Goal: Task Accomplishment & Management: Use online tool/utility

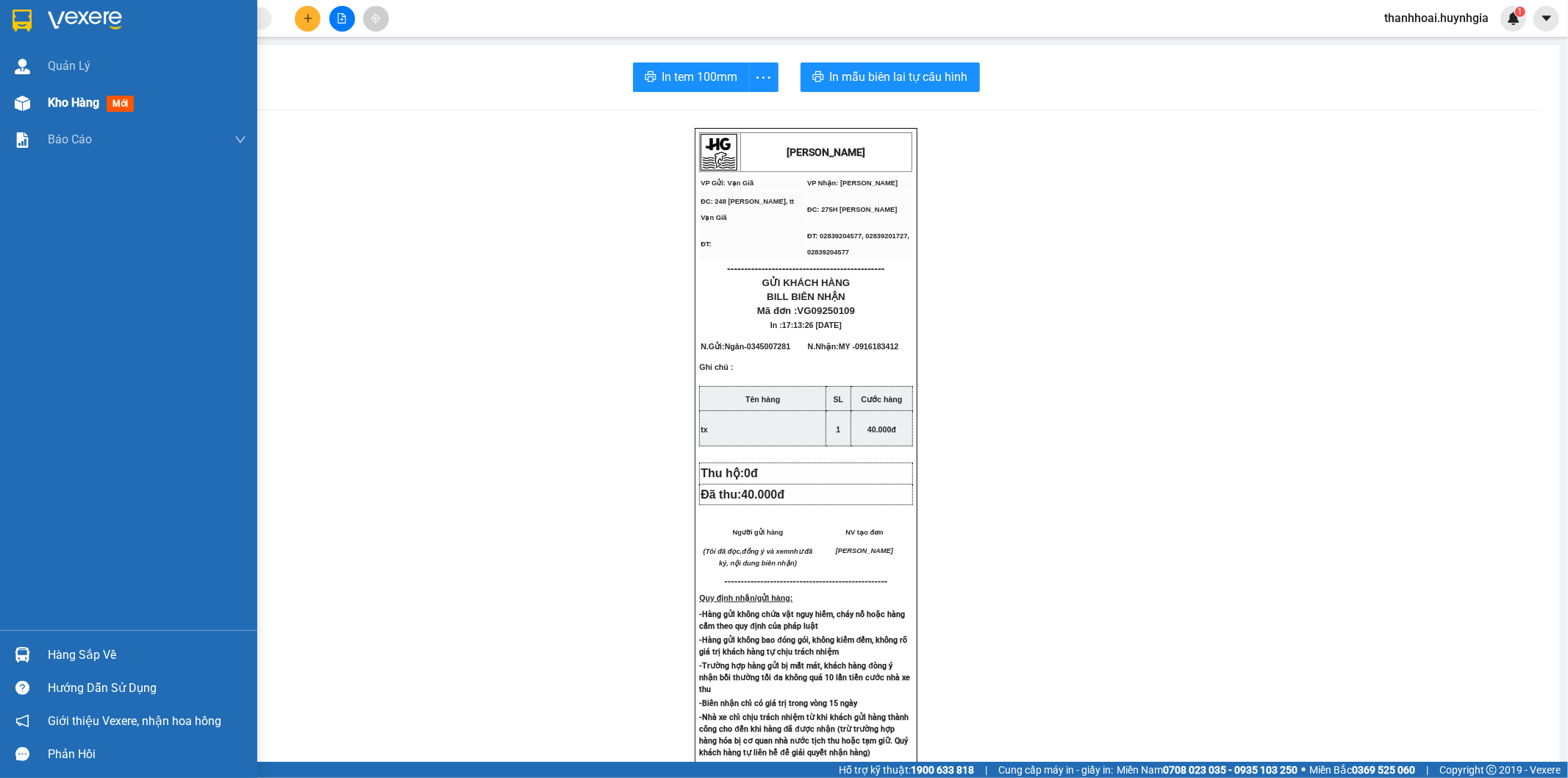
click at [55, 101] on span "Kho hàng" at bounding box center [74, 102] width 52 height 14
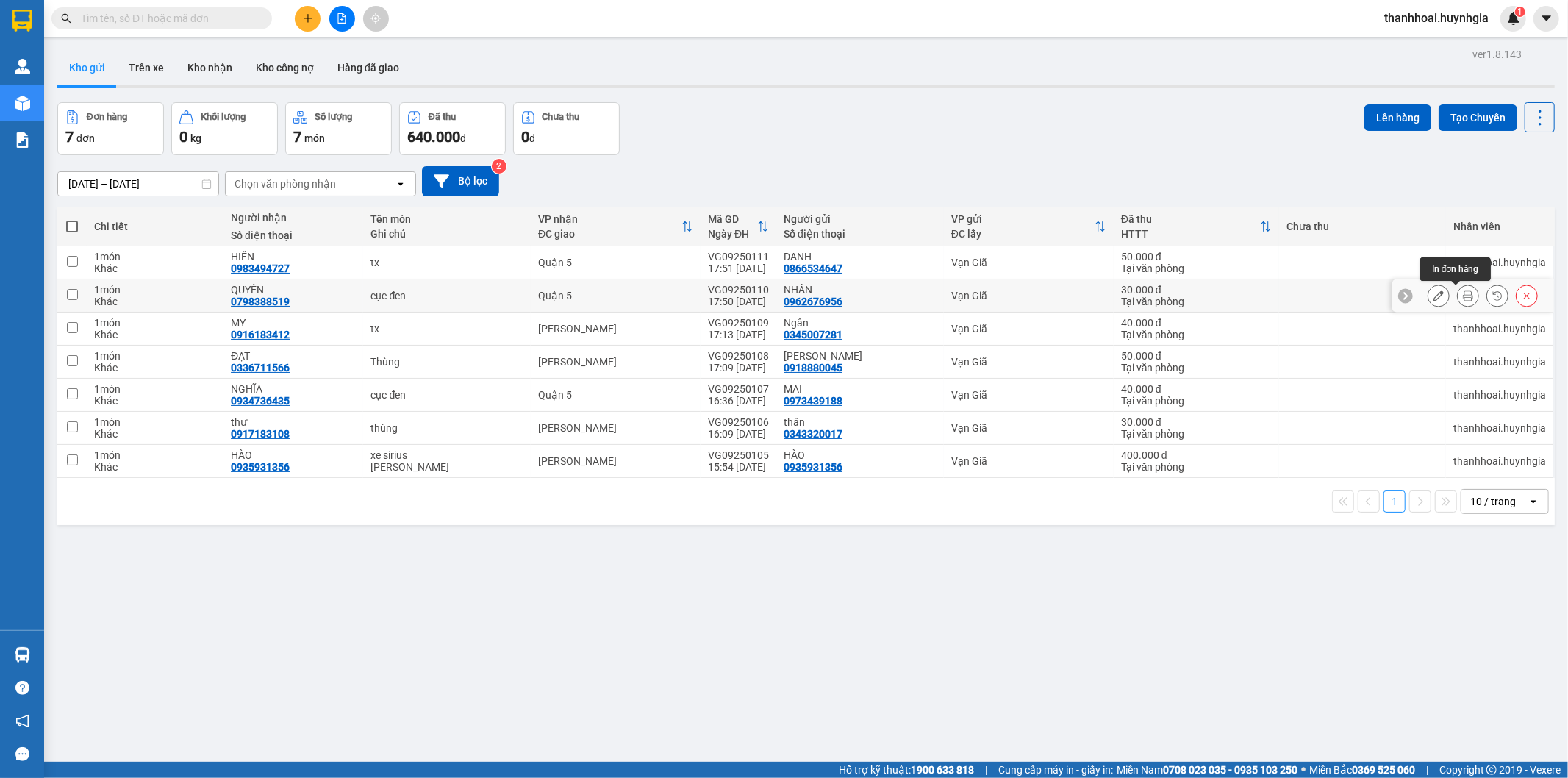
click at [1463, 299] on icon at bounding box center [1468, 295] width 10 height 10
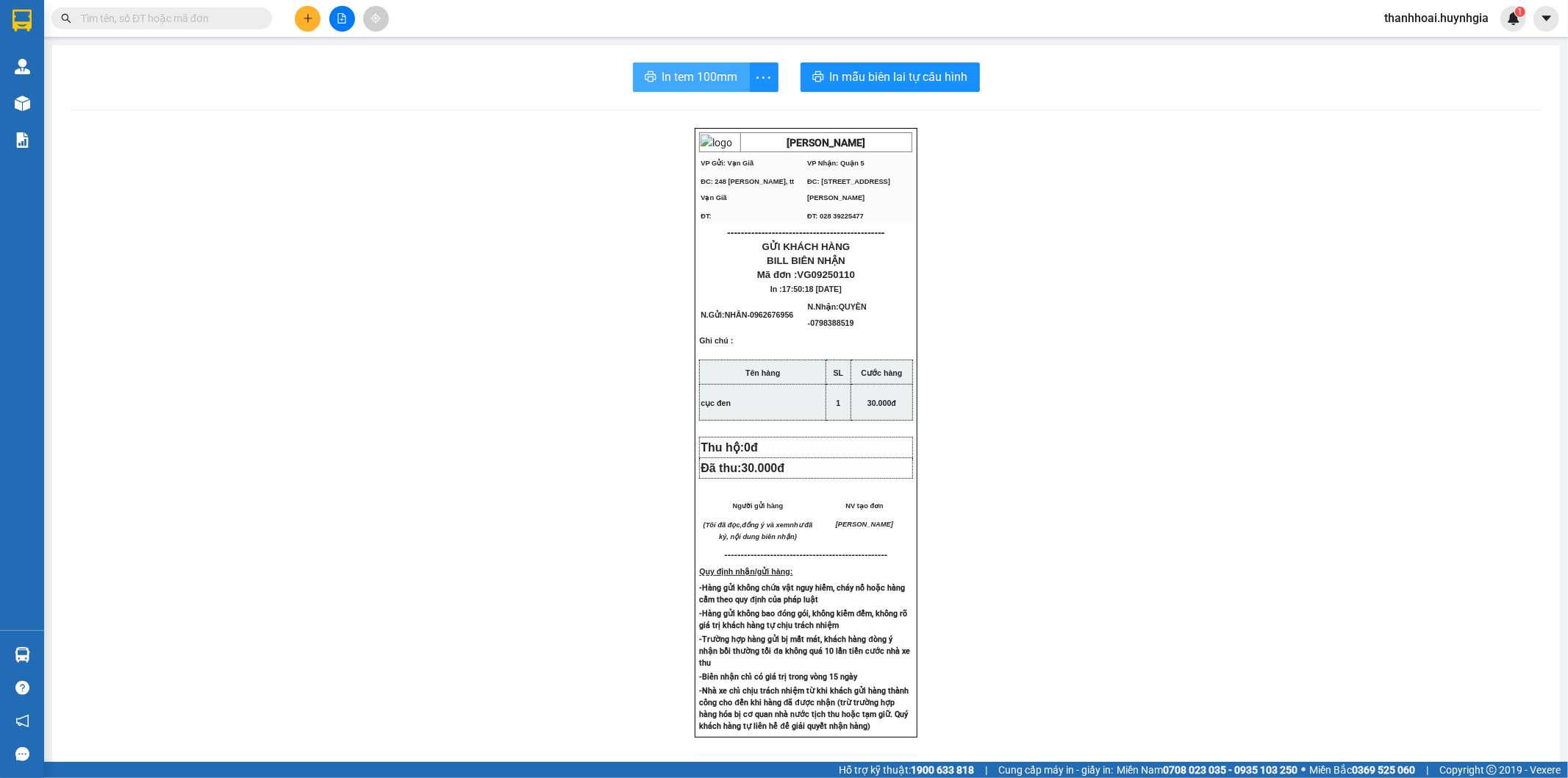
click at [673, 67] on span "In tem 100mm" at bounding box center [700, 76] width 75 height 19
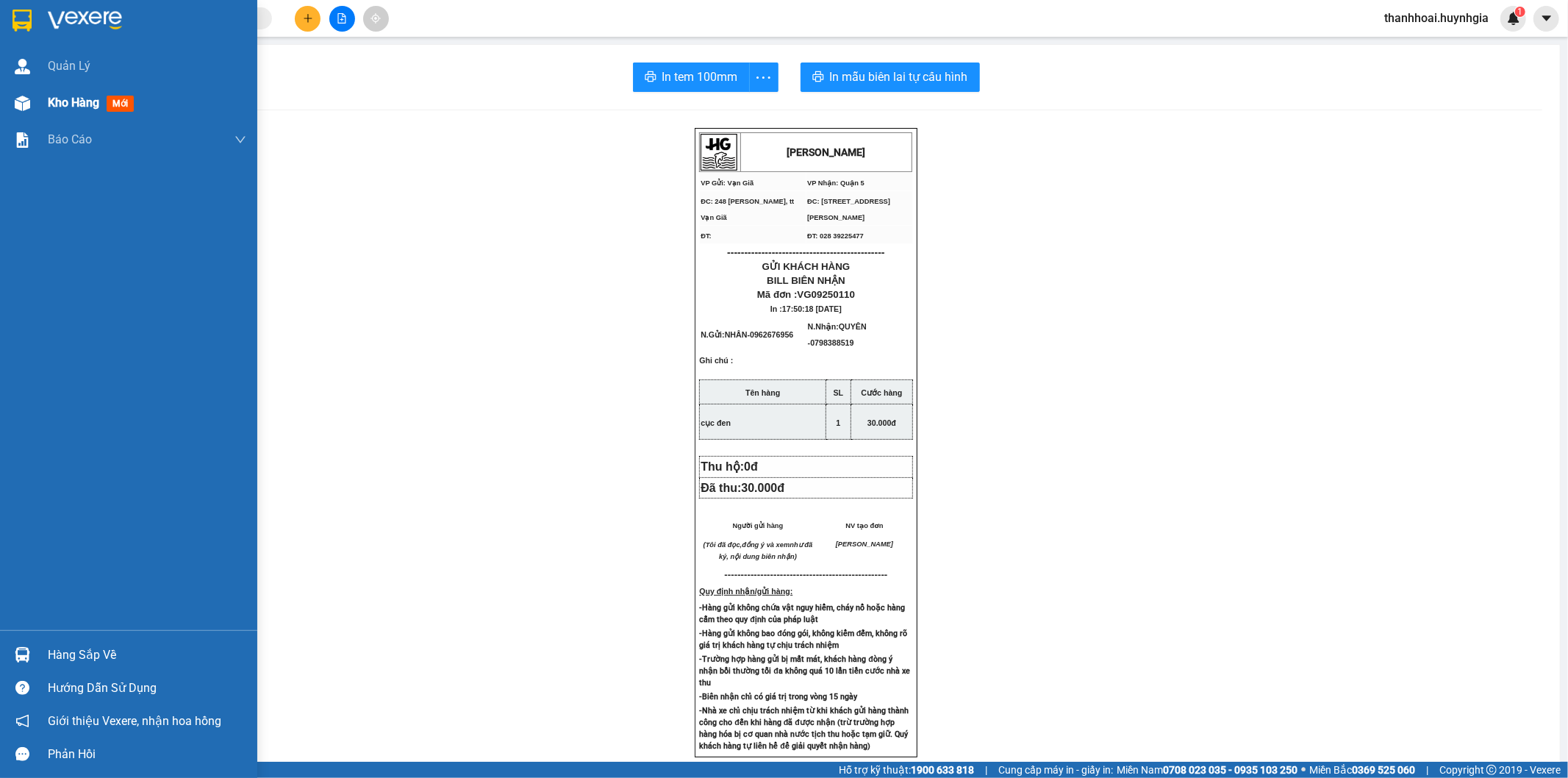
click at [28, 91] on div at bounding box center [22, 103] width 26 height 26
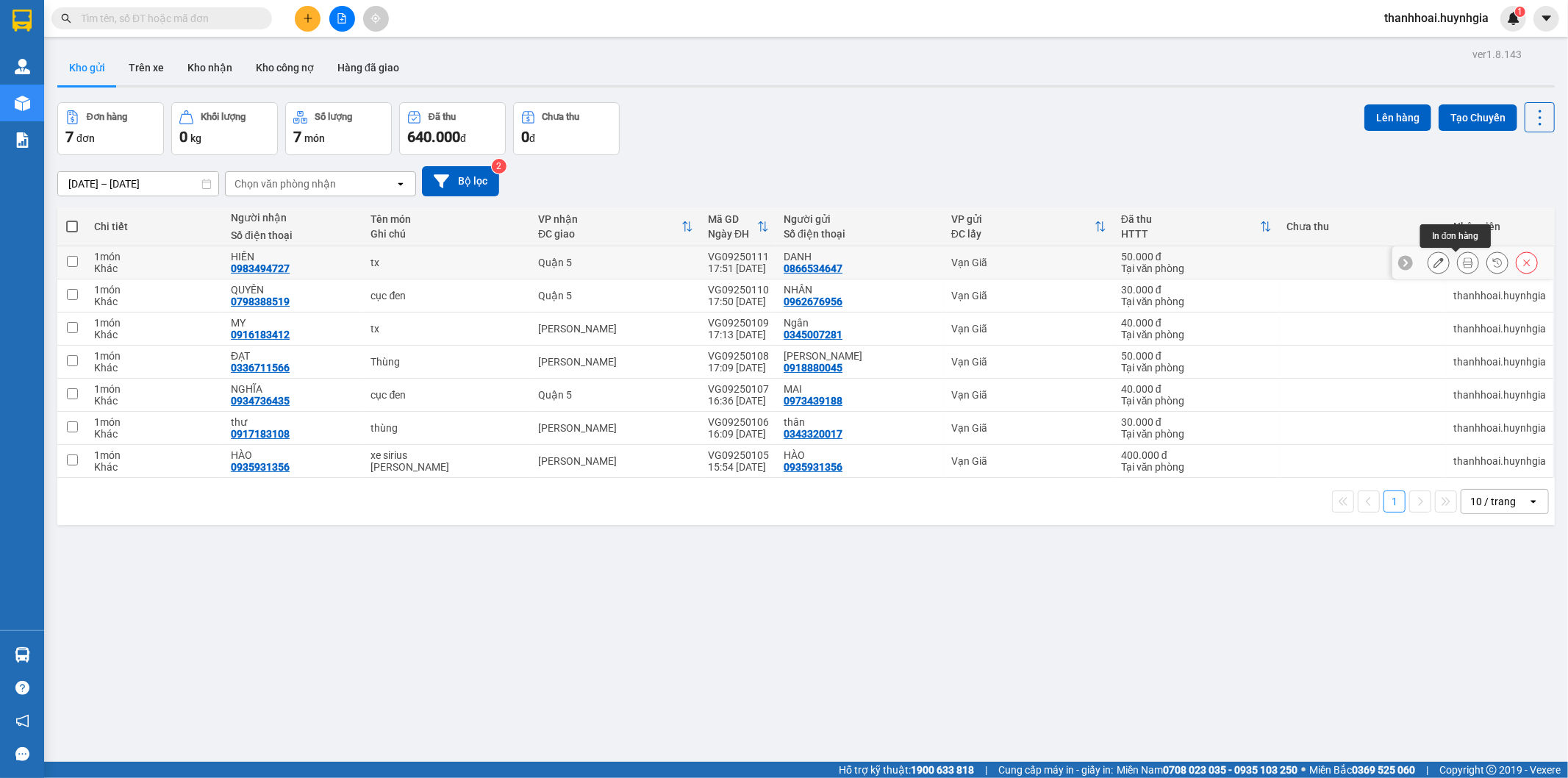
click at [1463, 266] on icon at bounding box center [1468, 263] width 10 height 10
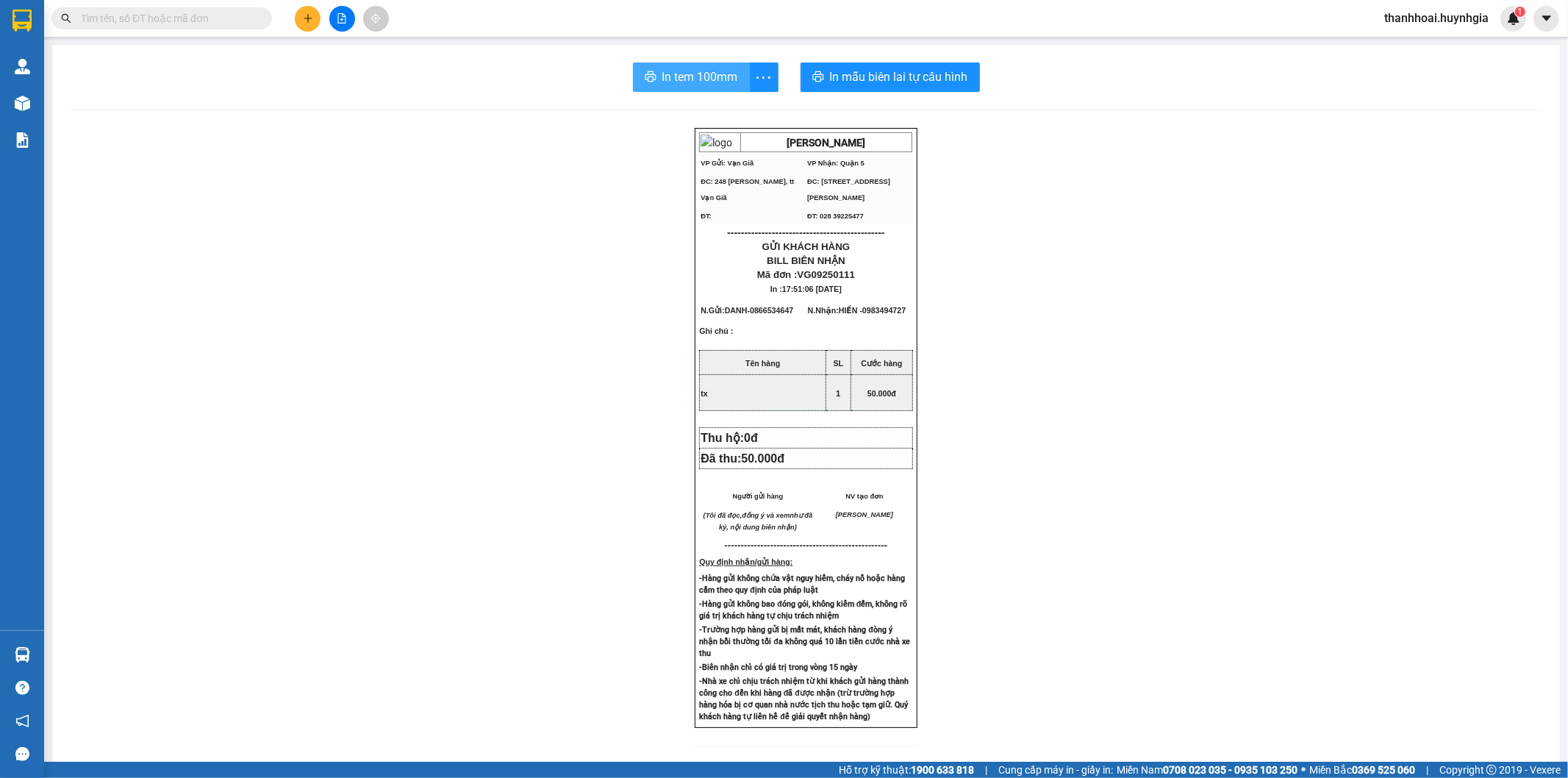
click at [730, 67] on span "In tem 100mm" at bounding box center [700, 76] width 75 height 19
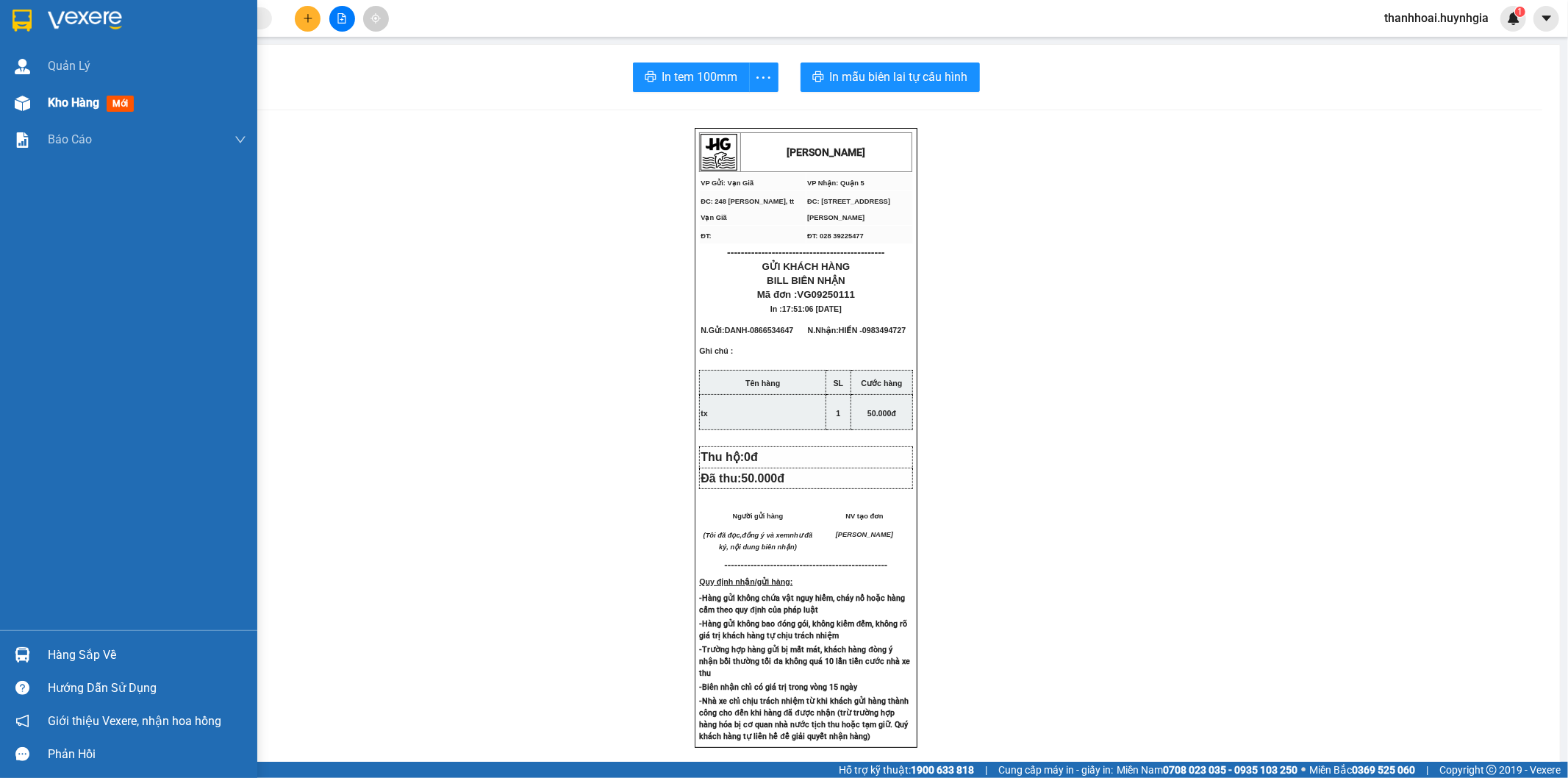
click at [77, 100] on span "Kho hàng" at bounding box center [74, 102] width 52 height 14
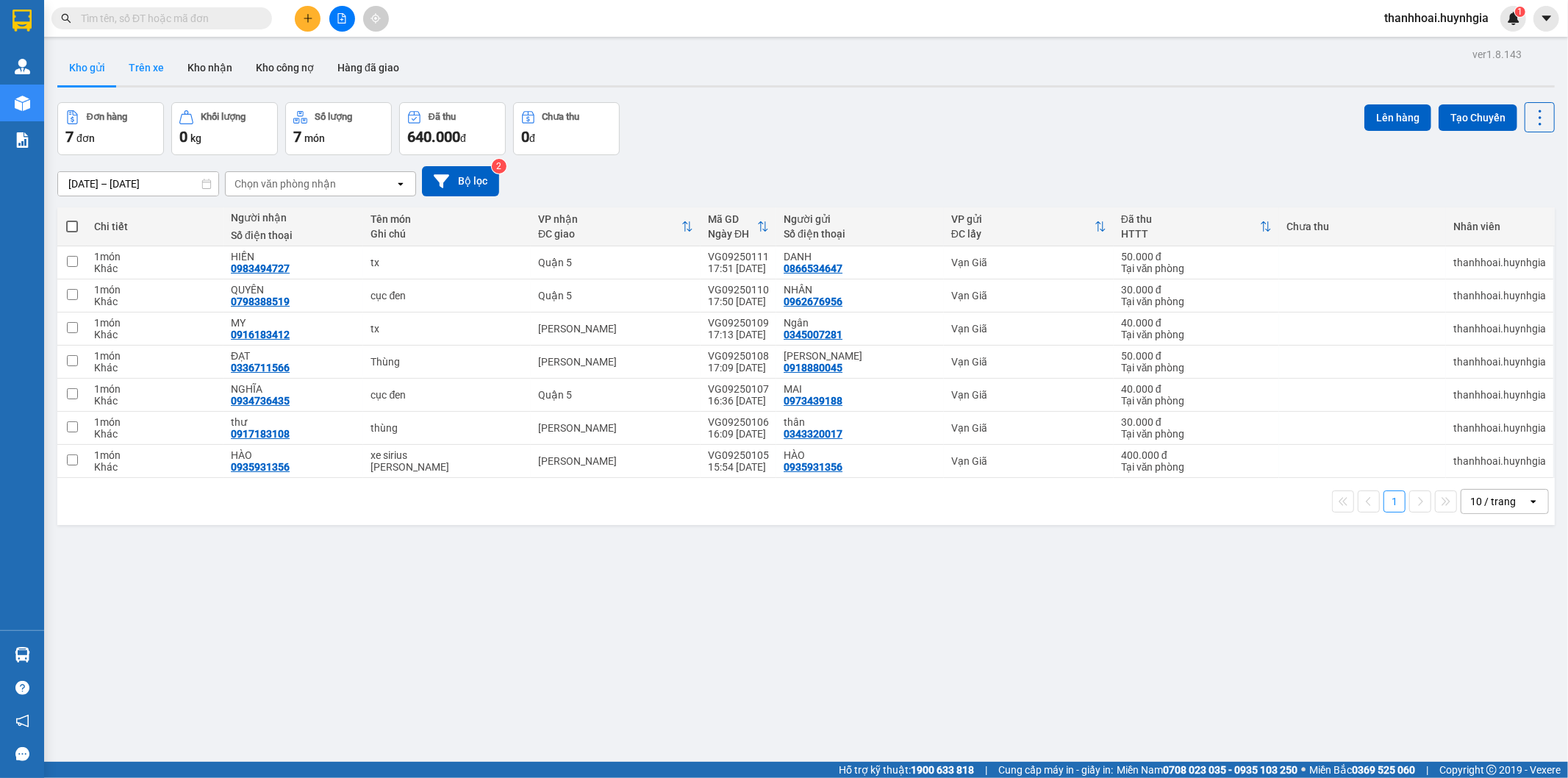
click at [152, 74] on button "Trên xe" at bounding box center [146, 68] width 58 height 36
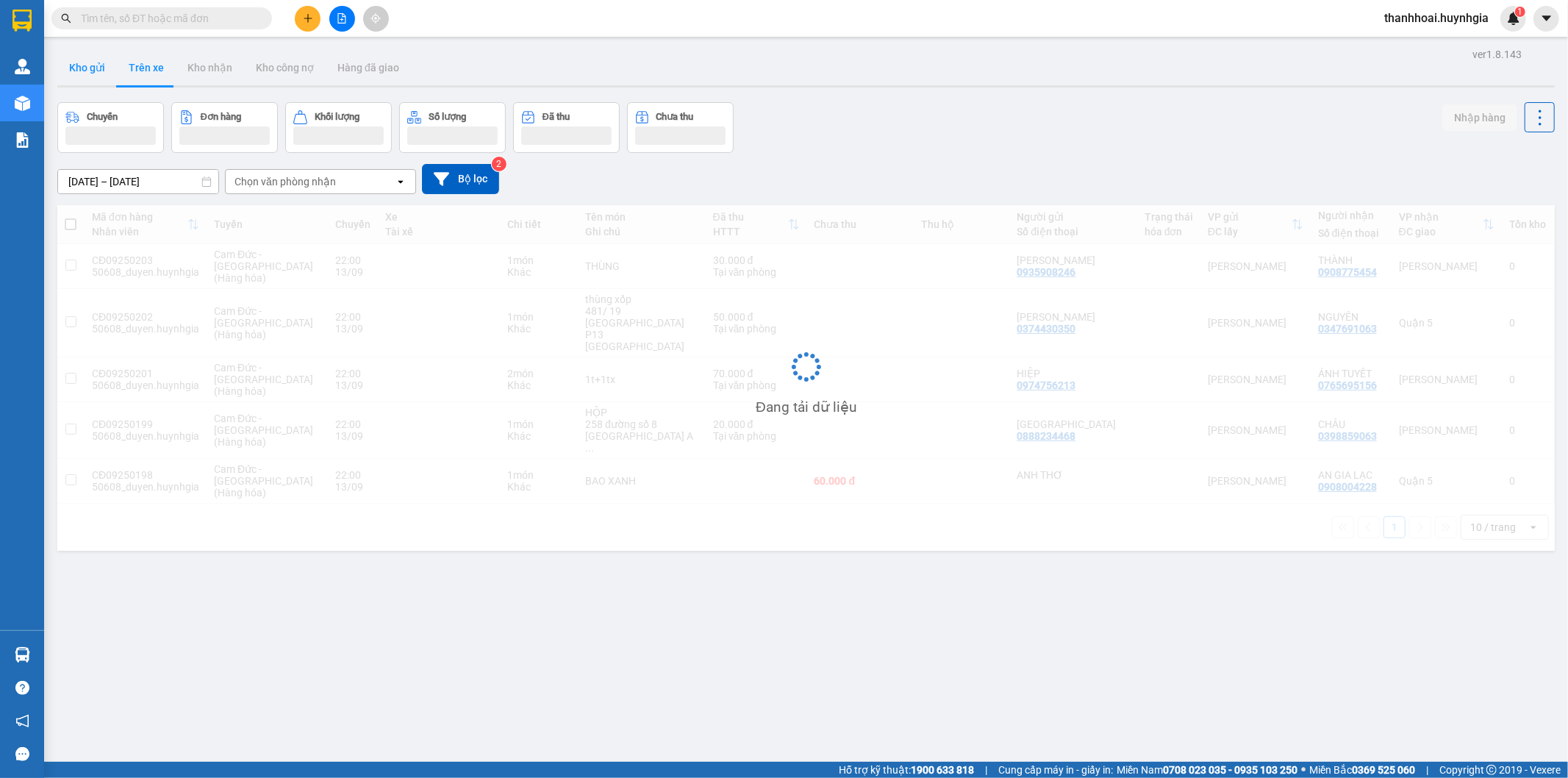
click at [77, 71] on button "Kho gửi" at bounding box center [87, 68] width 59 height 36
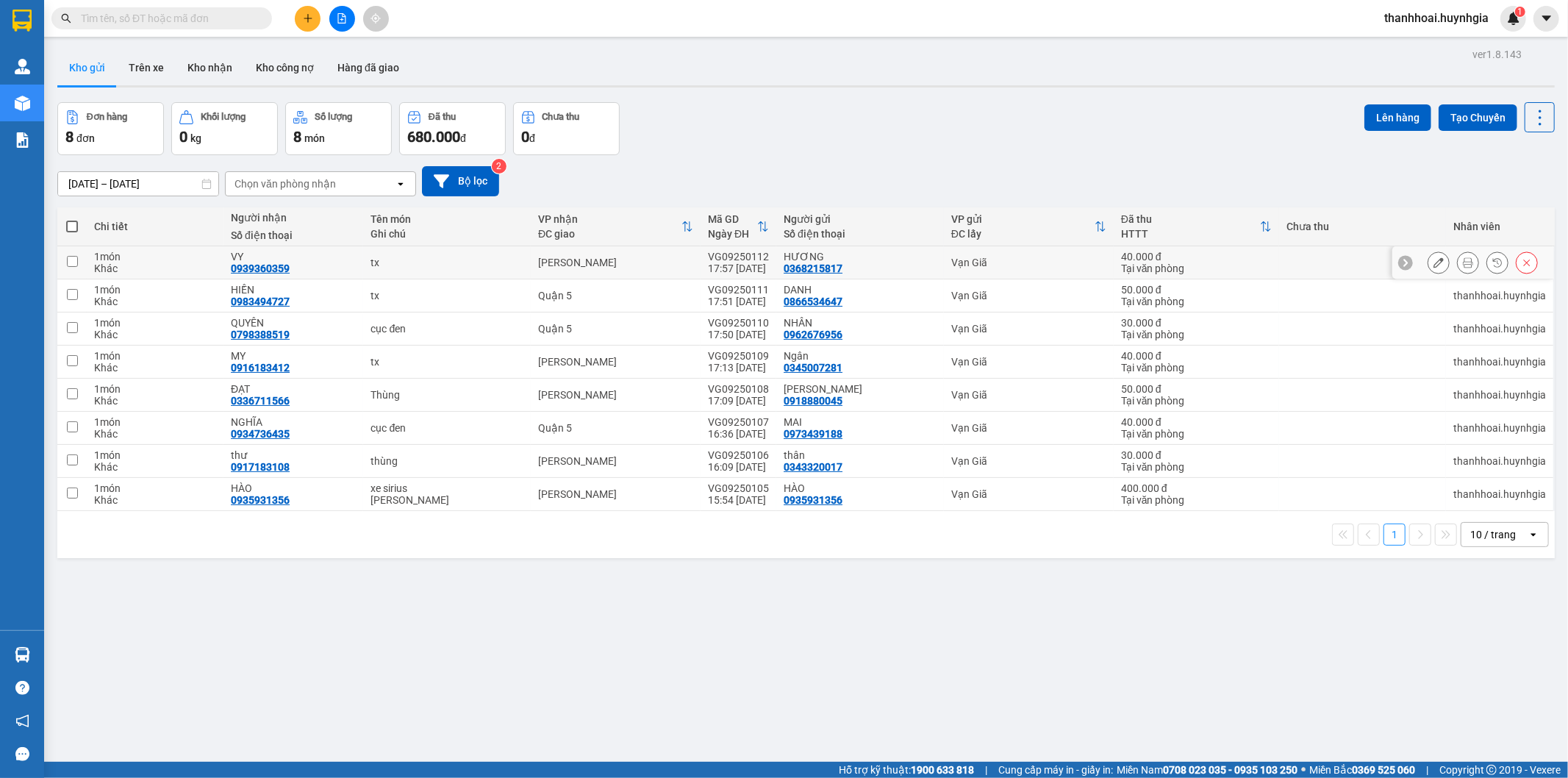
click at [1463, 265] on icon at bounding box center [1468, 263] width 10 height 10
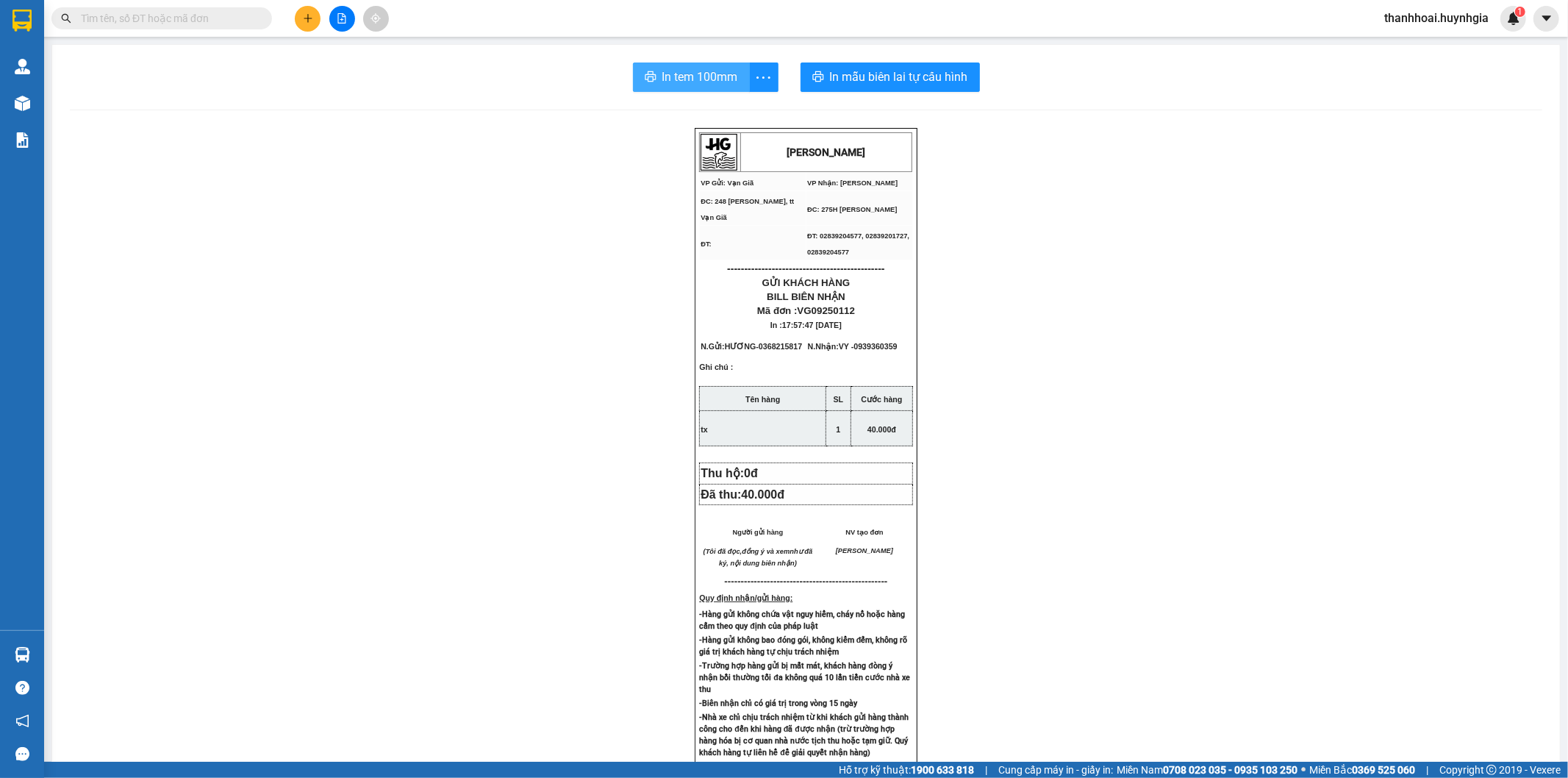
click at [693, 82] on span "In tem 100mm" at bounding box center [700, 76] width 75 height 19
click at [693, 84] on span "In tem 100mm" at bounding box center [700, 76] width 75 height 19
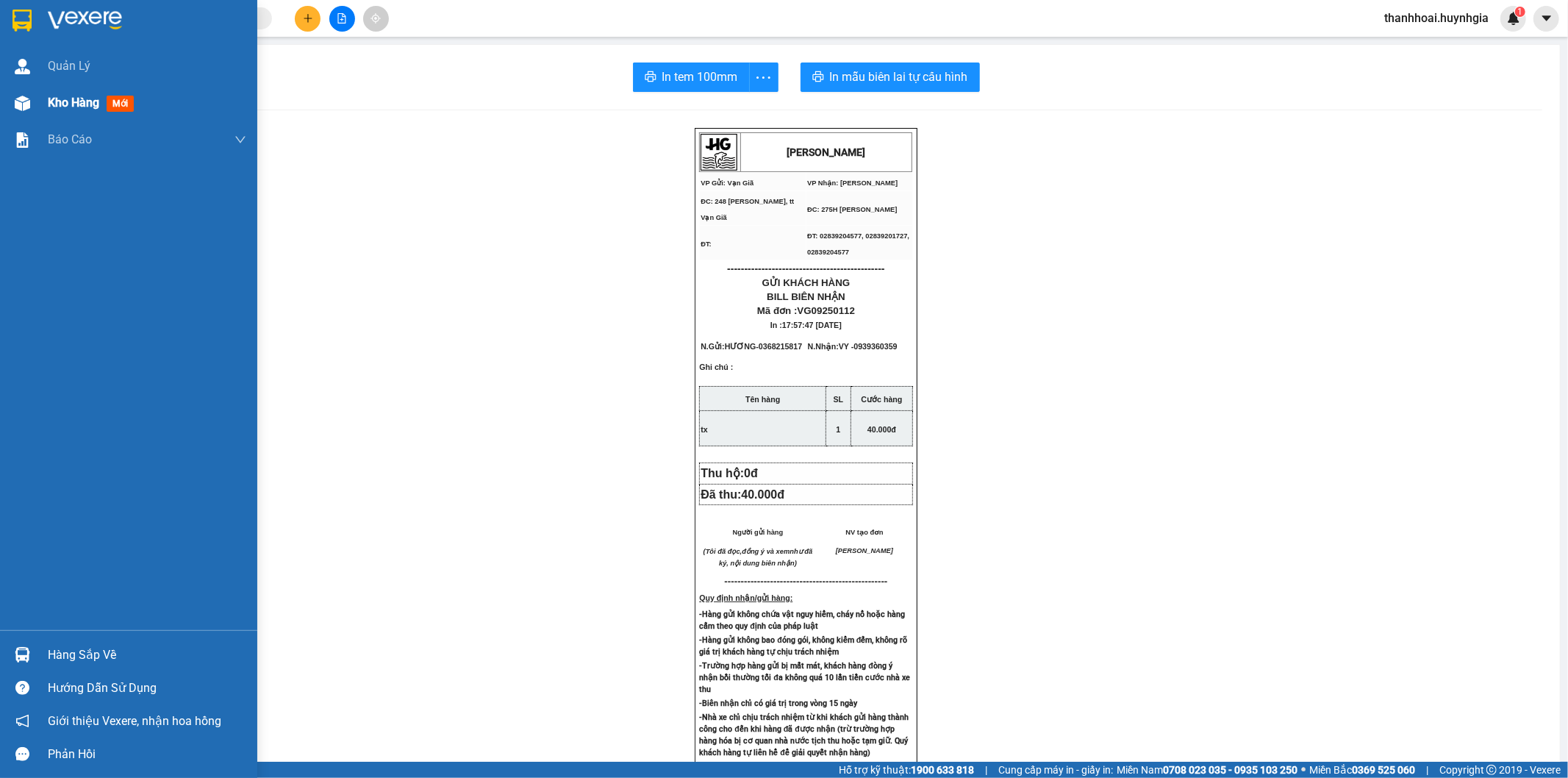
click at [101, 110] on div "Kho hàng mới" at bounding box center [94, 102] width 92 height 19
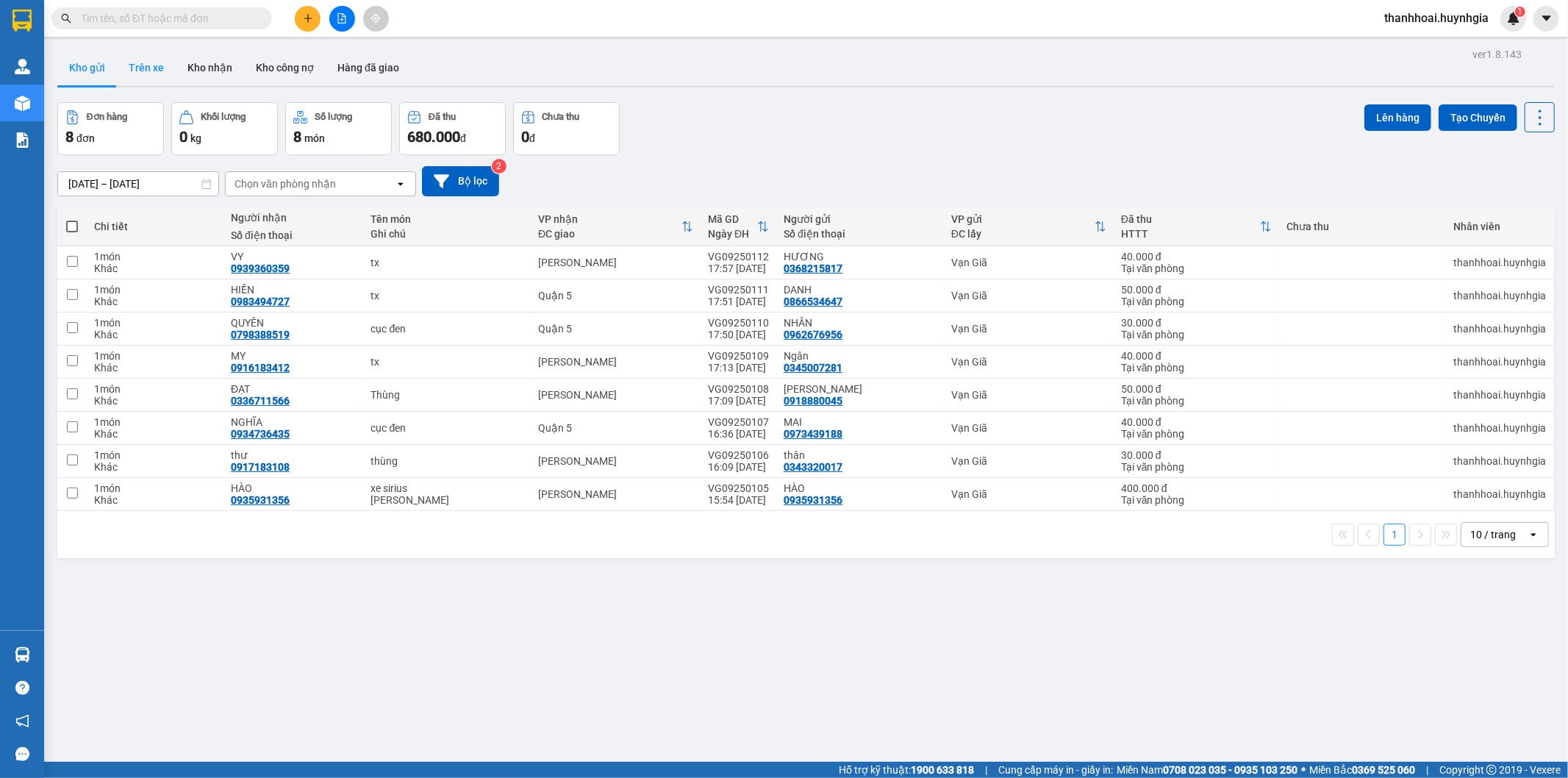
click at [128, 78] on button "Trên xe" at bounding box center [146, 68] width 58 height 36
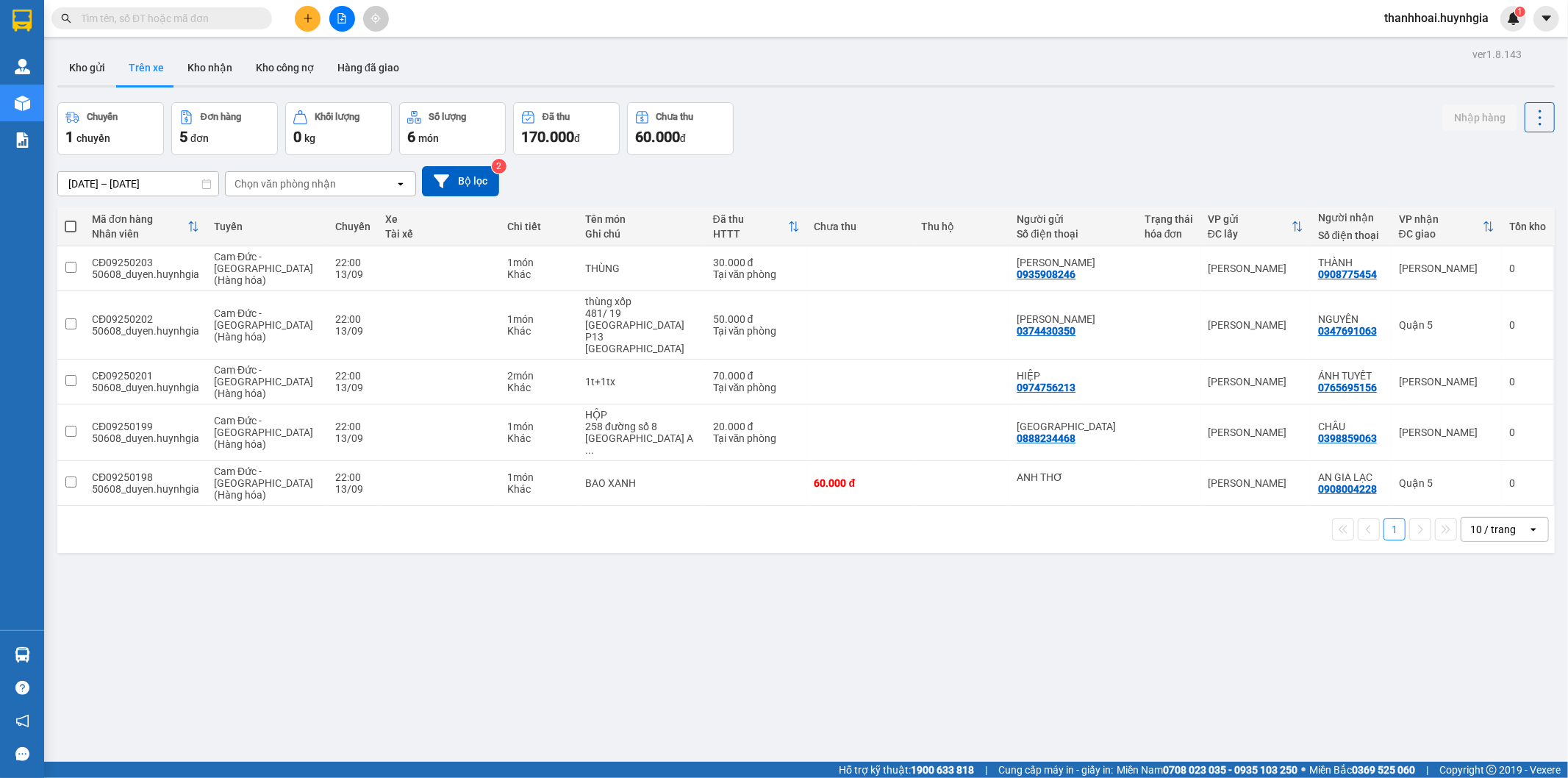
click at [129, 81] on button "Trên xe" at bounding box center [146, 68] width 58 height 36
click at [81, 81] on button "Kho gửi" at bounding box center [87, 68] width 59 height 36
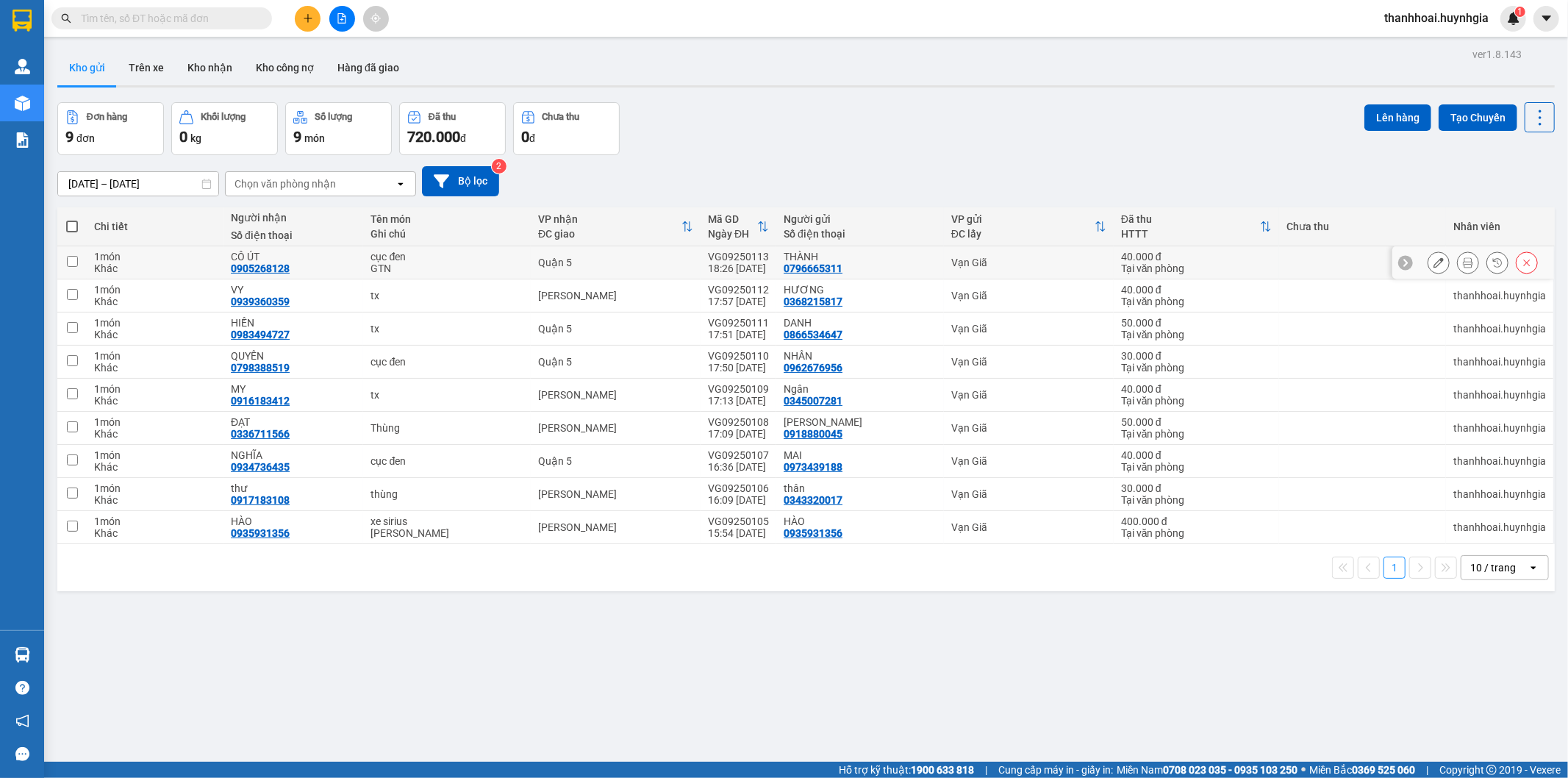
click at [1463, 264] on icon at bounding box center [1468, 263] width 10 height 10
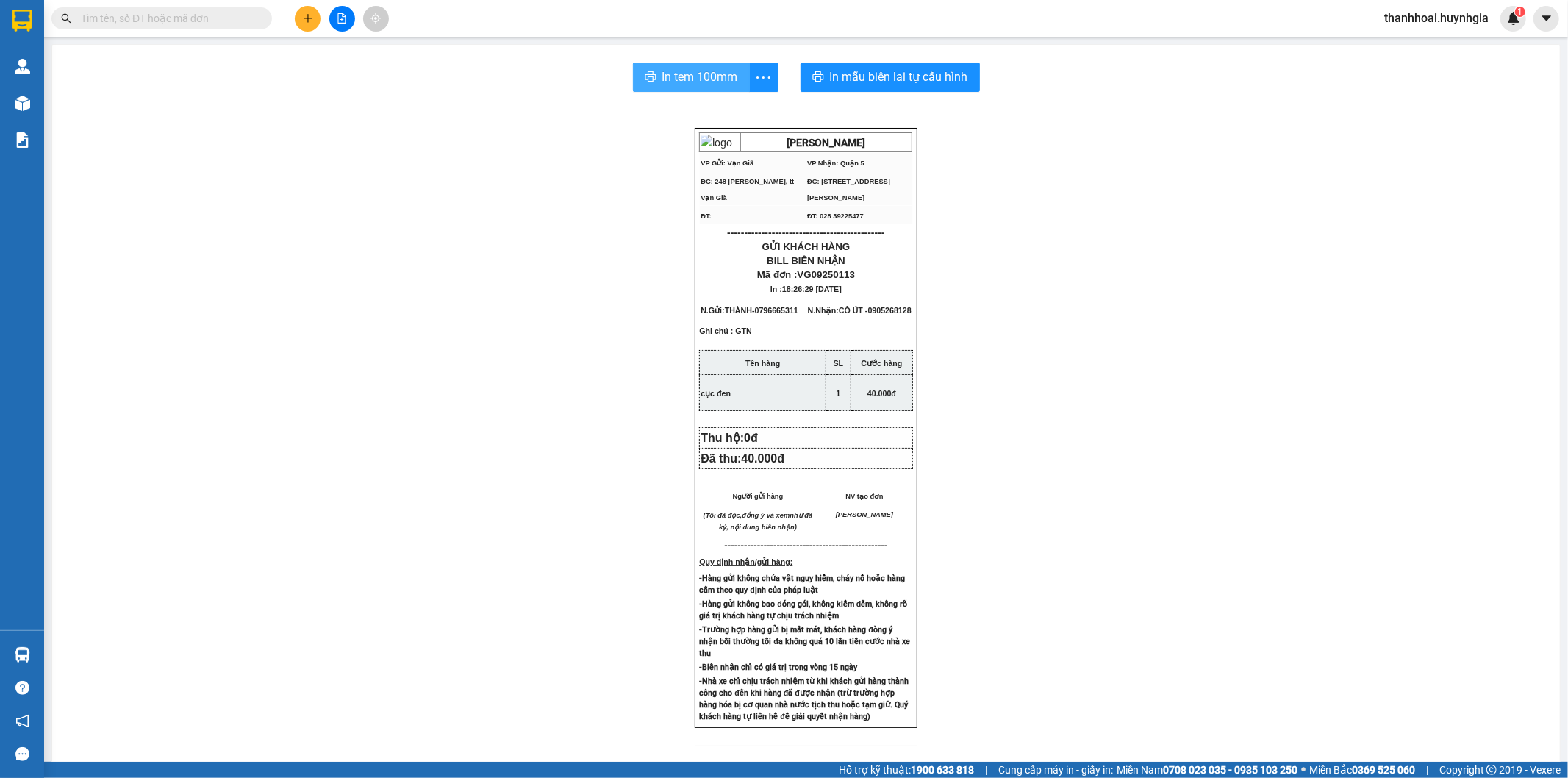
click at [677, 74] on span "In tem 100mm" at bounding box center [700, 76] width 75 height 19
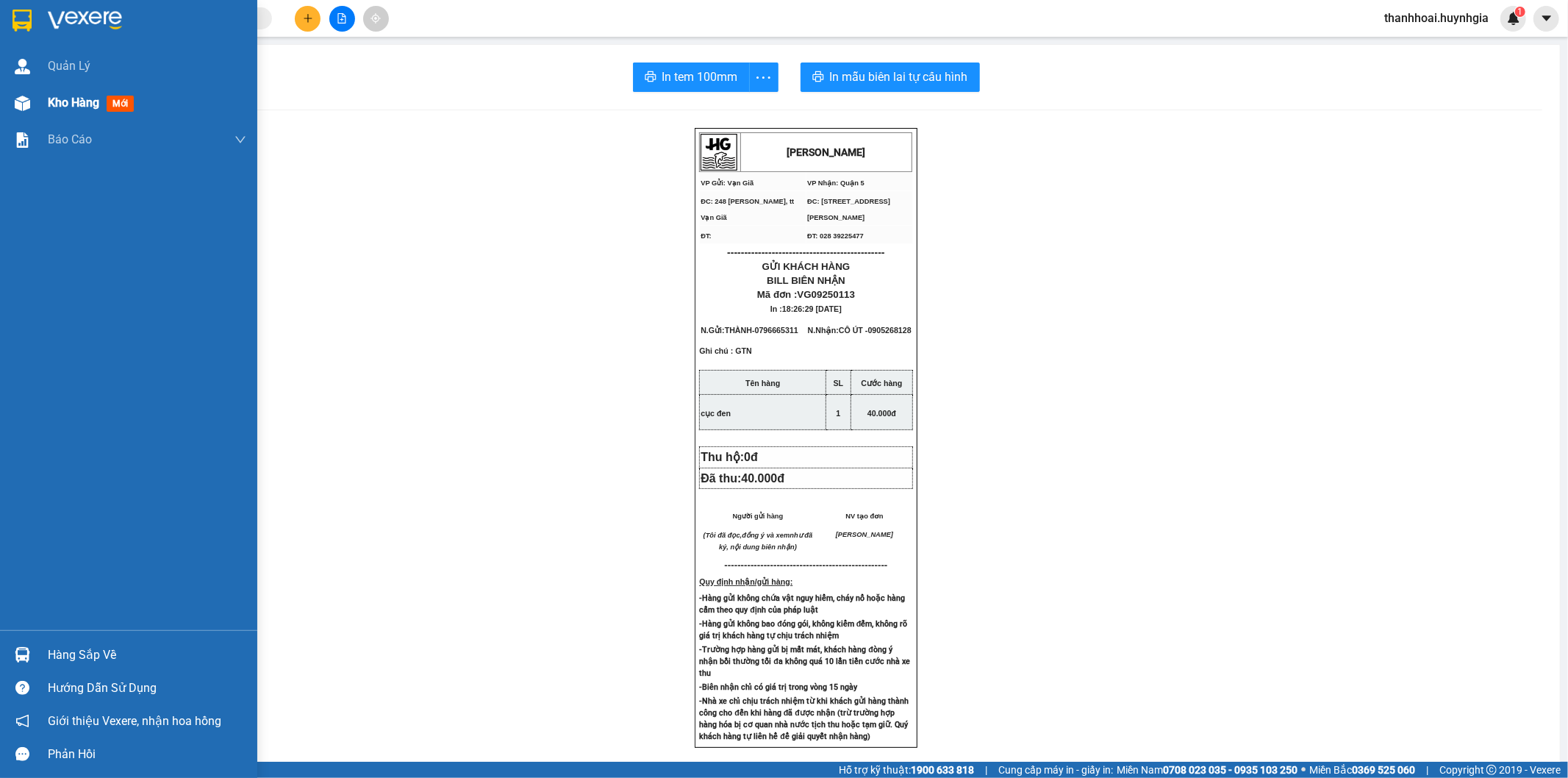
click at [30, 100] on img at bounding box center [22, 103] width 16 height 16
